Goal: Find contact information: Find contact information

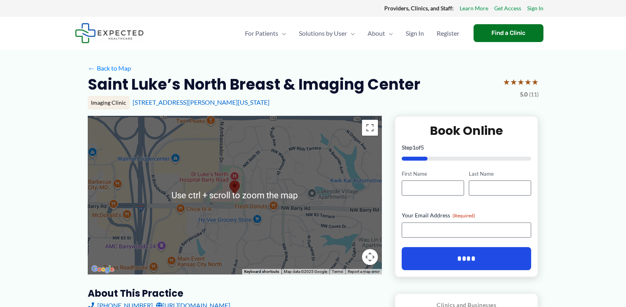
click at [249, 207] on div at bounding box center [235, 195] width 294 height 159
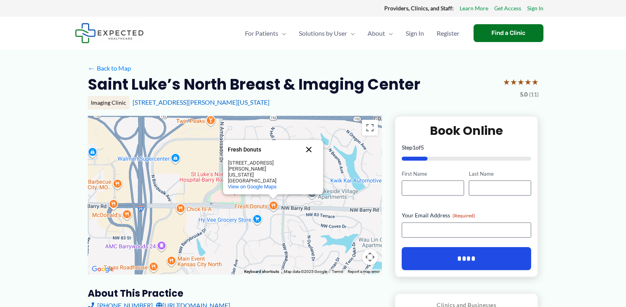
click at [310, 159] on button "Close" at bounding box center [308, 149] width 19 height 19
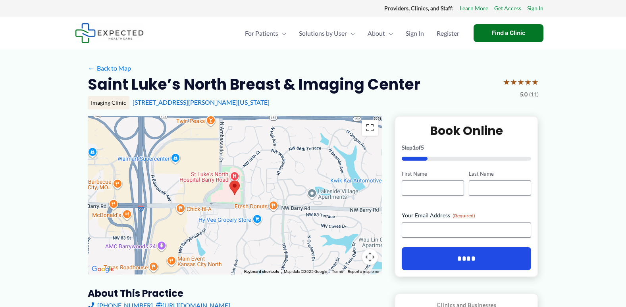
click at [371, 126] on button "Toggle fullscreen view" at bounding box center [370, 128] width 16 height 16
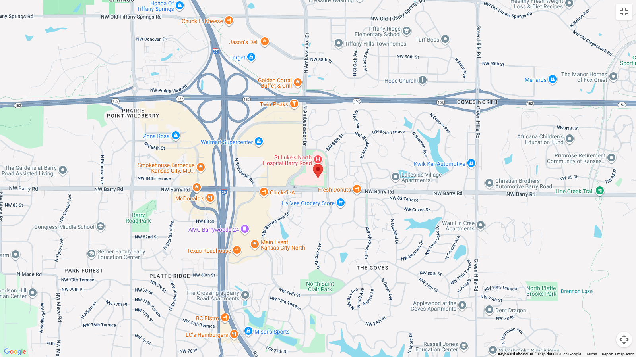
click at [321, 170] on img at bounding box center [318, 171] width 10 height 15
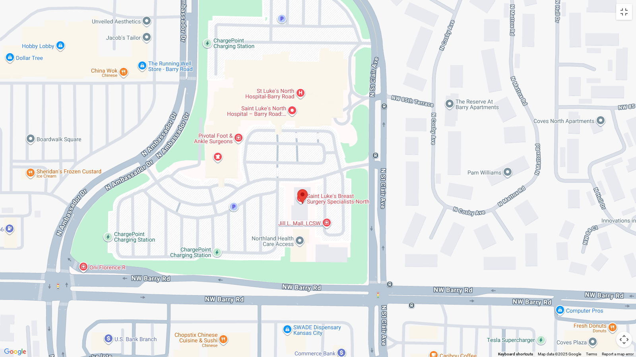
drag, startPoint x: 394, startPoint y: 235, endPoint x: 401, endPoint y: 201, distance: 34.4
click at [401, 201] on div at bounding box center [318, 178] width 636 height 357
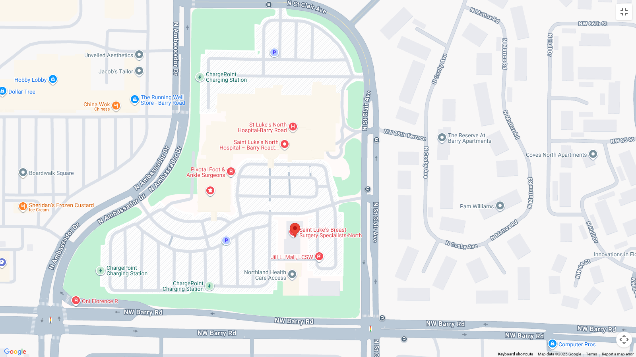
drag, startPoint x: 398, startPoint y: 160, endPoint x: 390, endPoint y: 196, distance: 37.0
click at [390, 196] on div at bounding box center [318, 178] width 636 height 357
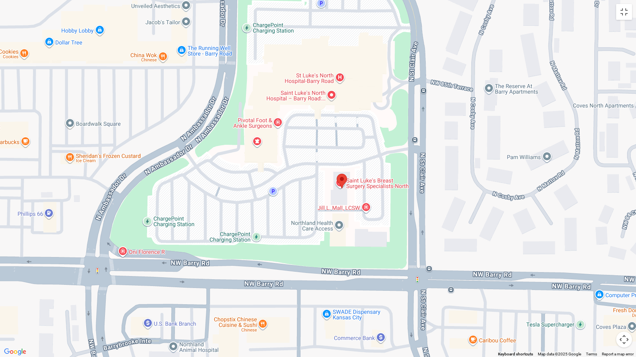
drag, startPoint x: 235, startPoint y: 202, endPoint x: 286, endPoint y: 148, distance: 74.7
click at [286, 148] on div at bounding box center [318, 178] width 636 height 357
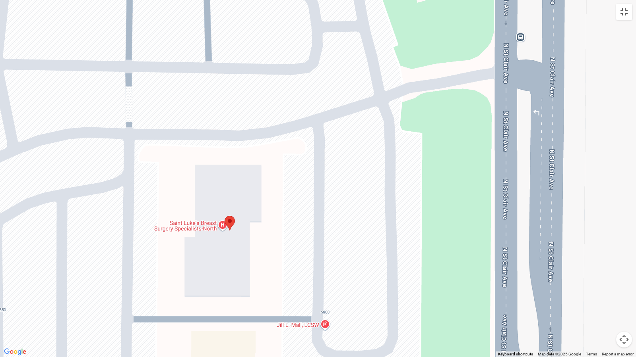
drag, startPoint x: 356, startPoint y: 156, endPoint x: 559, endPoint y: 88, distance: 214.2
click at [559, 88] on div at bounding box center [318, 178] width 636 height 357
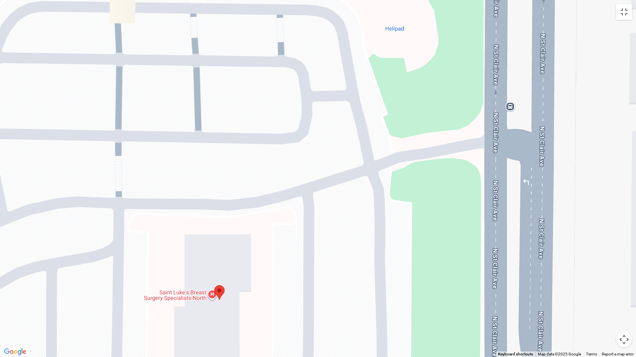
drag, startPoint x: 377, startPoint y: 176, endPoint x: 361, endPoint y: 248, distance: 74.1
click at [363, 250] on div at bounding box center [318, 178] width 636 height 357
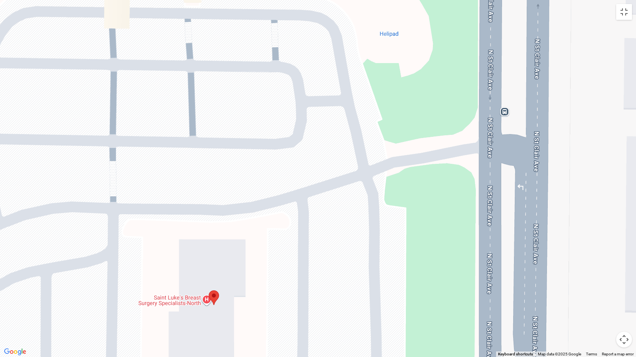
click at [213, 292] on img at bounding box center [214, 298] width 10 height 15
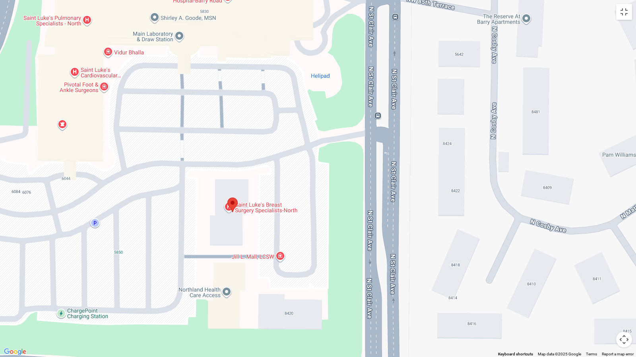
drag, startPoint x: 290, startPoint y: 272, endPoint x: 320, endPoint y: 193, distance: 84.5
click at [320, 193] on div at bounding box center [318, 178] width 636 height 357
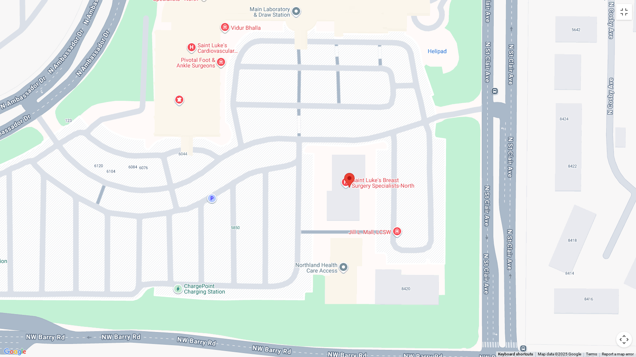
drag, startPoint x: 319, startPoint y: 87, endPoint x: 437, endPoint y: 64, distance: 120.0
click at [437, 64] on div at bounding box center [318, 178] width 636 height 357
click at [623, 15] on button "Toggle fullscreen view" at bounding box center [624, 12] width 16 height 16
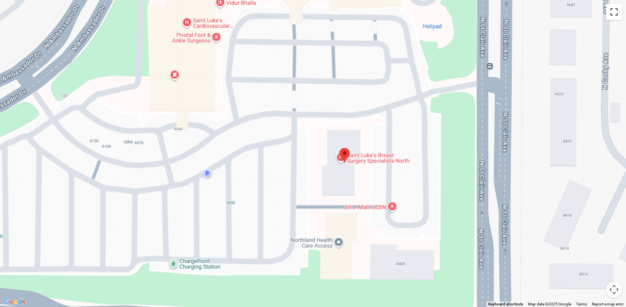
scroll to position [119, 0]
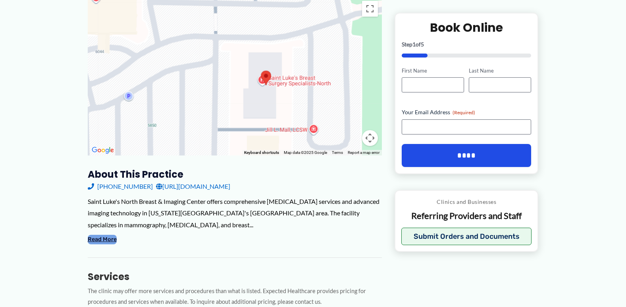
click at [110, 239] on button "Read More" at bounding box center [102, 240] width 29 height 10
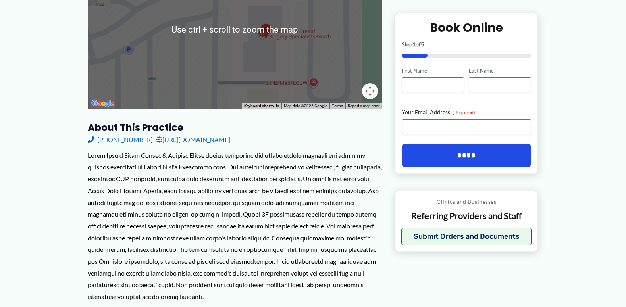
scroll to position [250, 0]
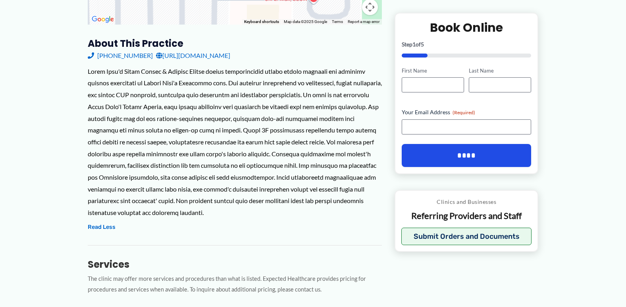
click at [230, 55] on link "[URL][DOMAIN_NAME]" at bounding box center [193, 56] width 74 height 12
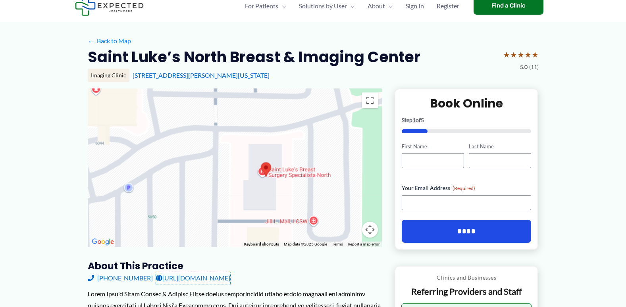
scroll to position [12, 0]
